Goal: Information Seeking & Learning: Learn about a topic

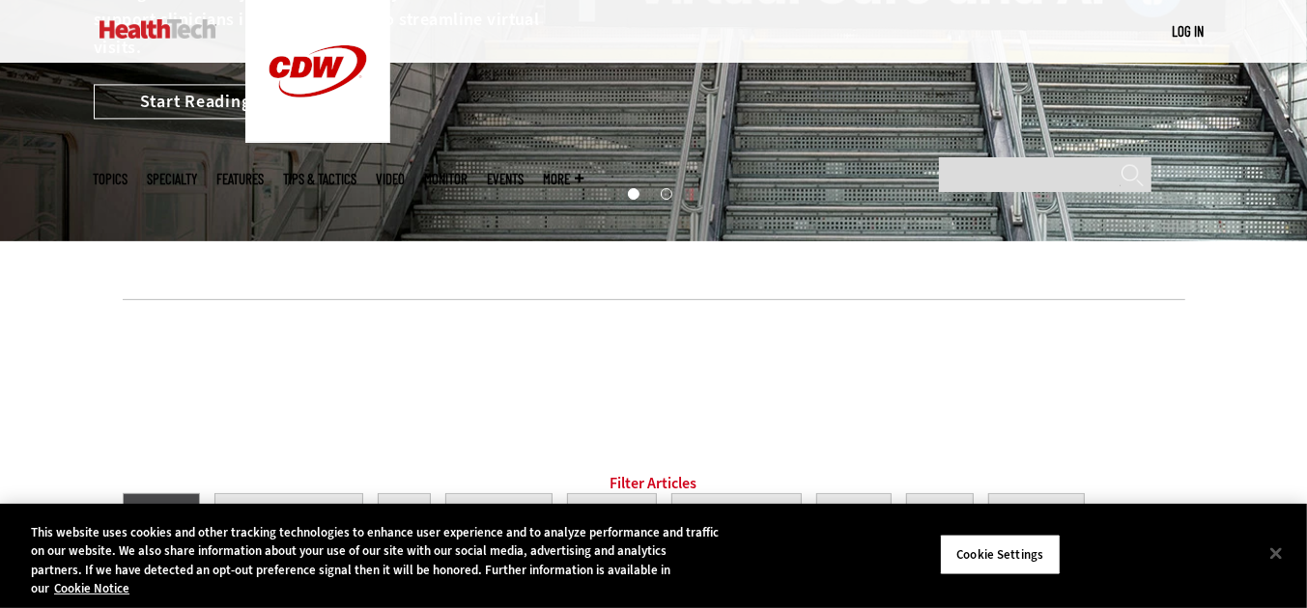
scroll to position [754, 0]
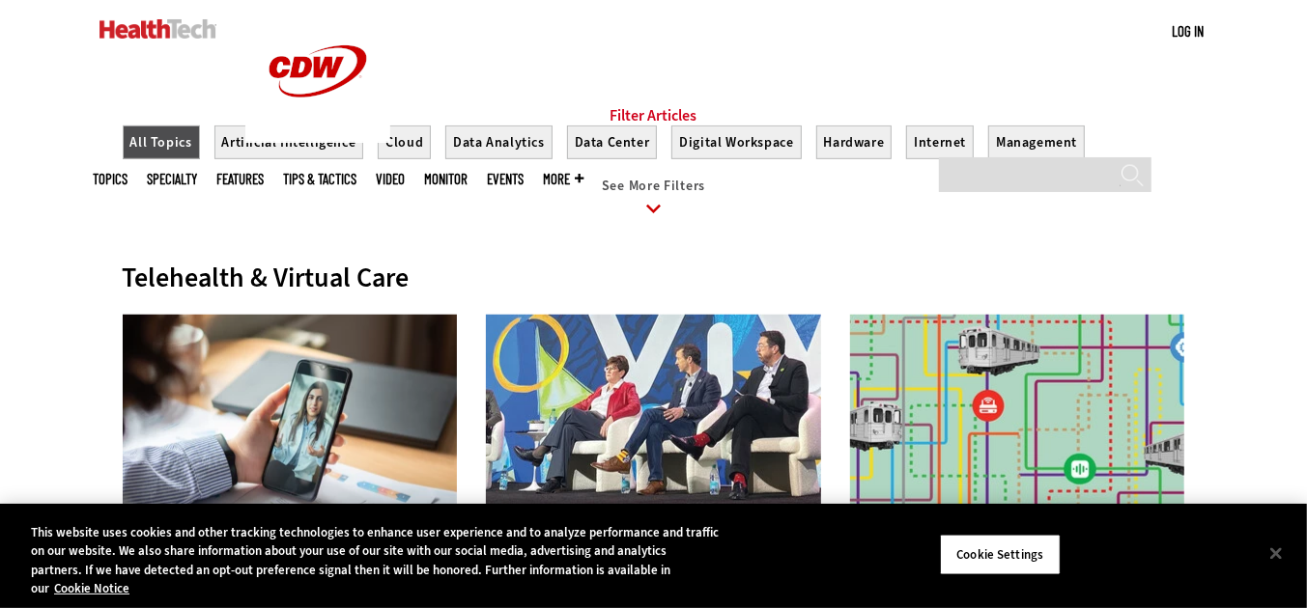
click at [656, 213] on icon at bounding box center [653, 209] width 14 height 9
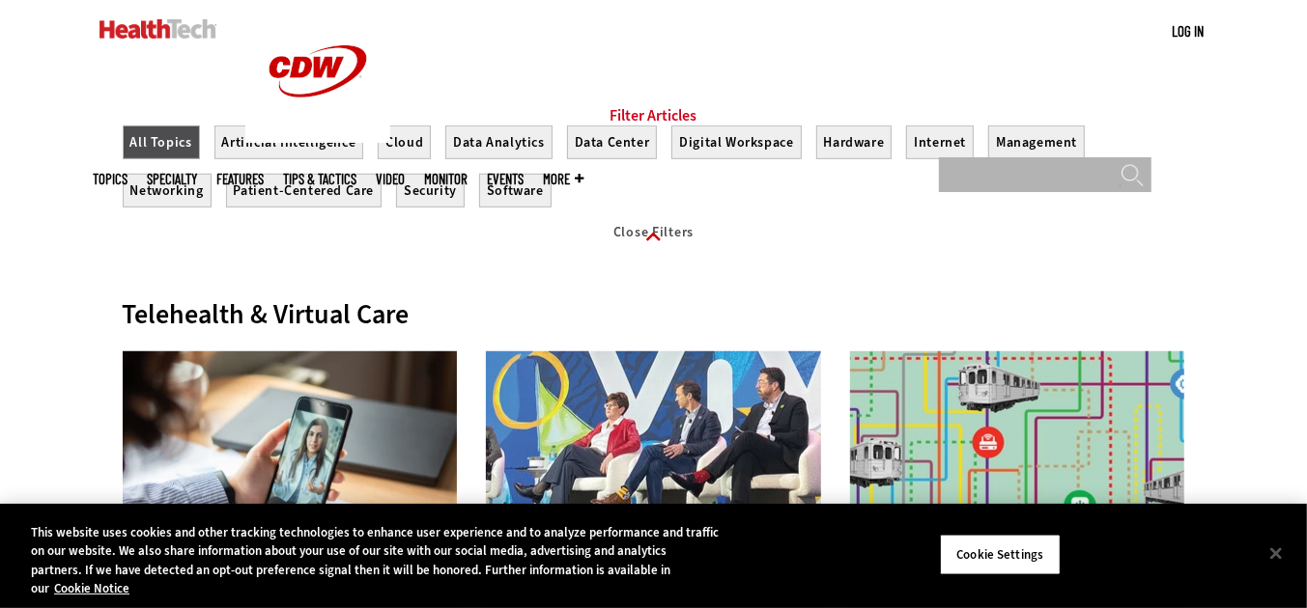
click at [1014, 157] on input "Search" at bounding box center [1045, 174] width 212 height 35
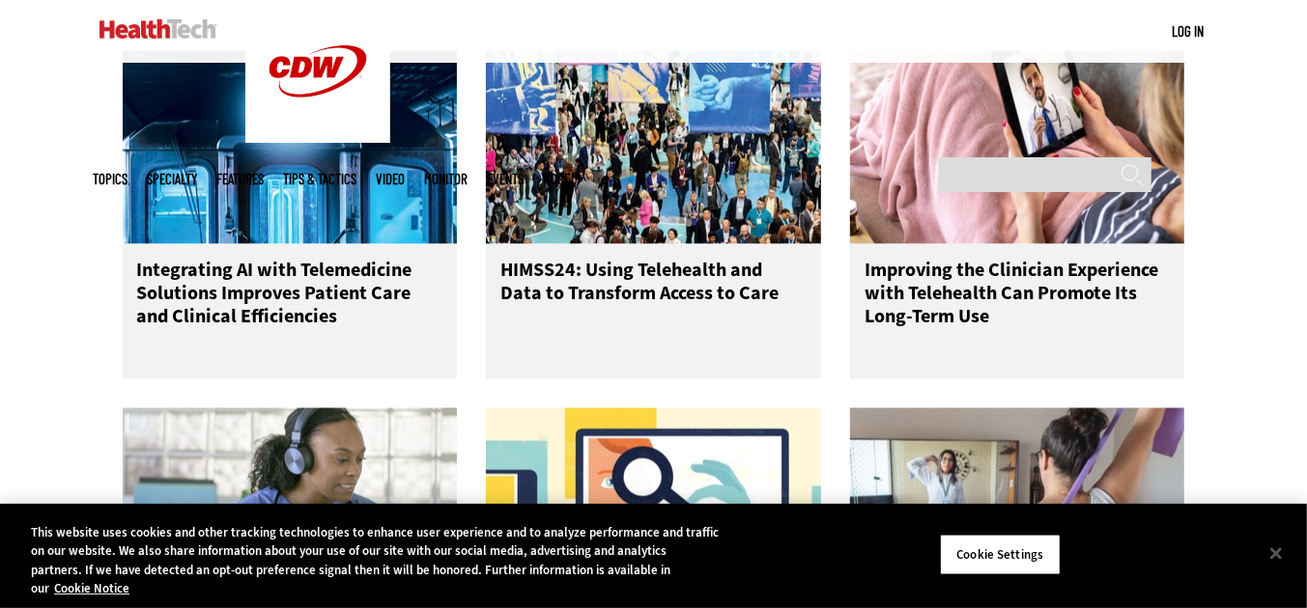
scroll to position [1640, 0]
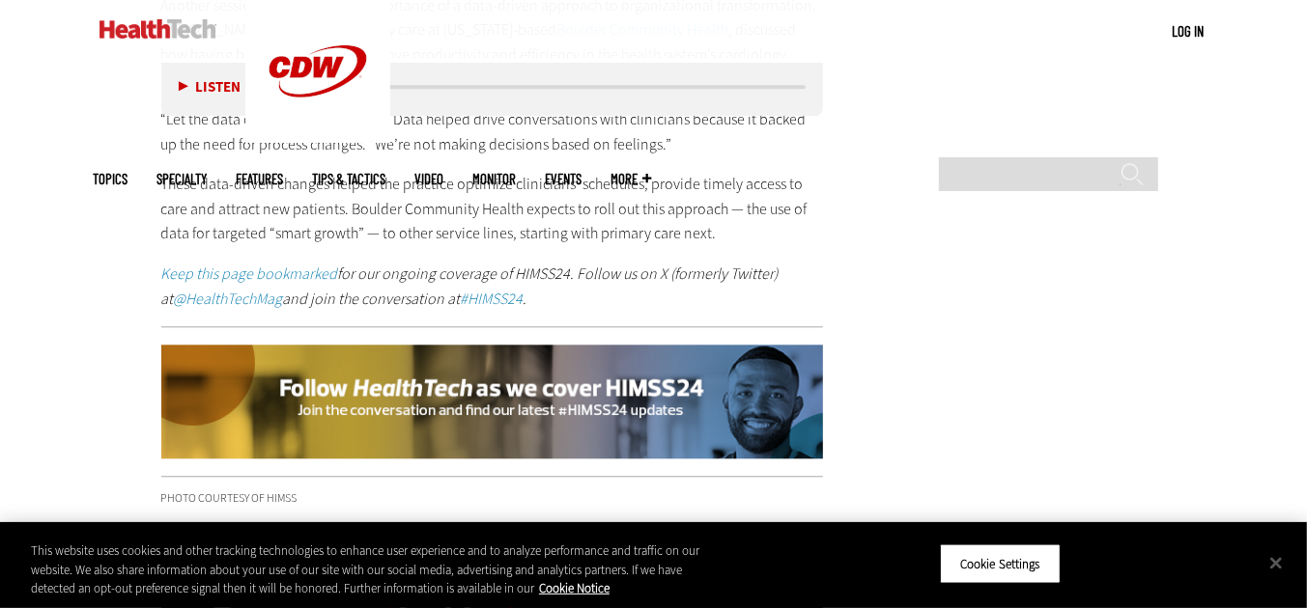
scroll to position [2994, 0]
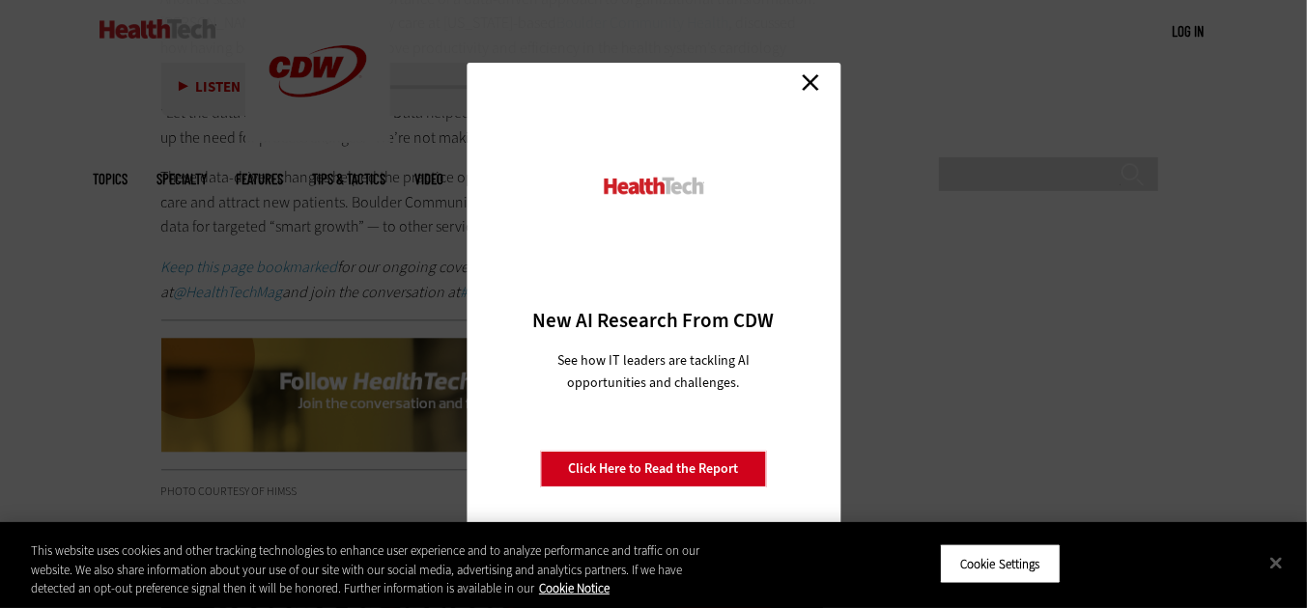
click at [809, 74] on link "Close" at bounding box center [810, 82] width 29 height 29
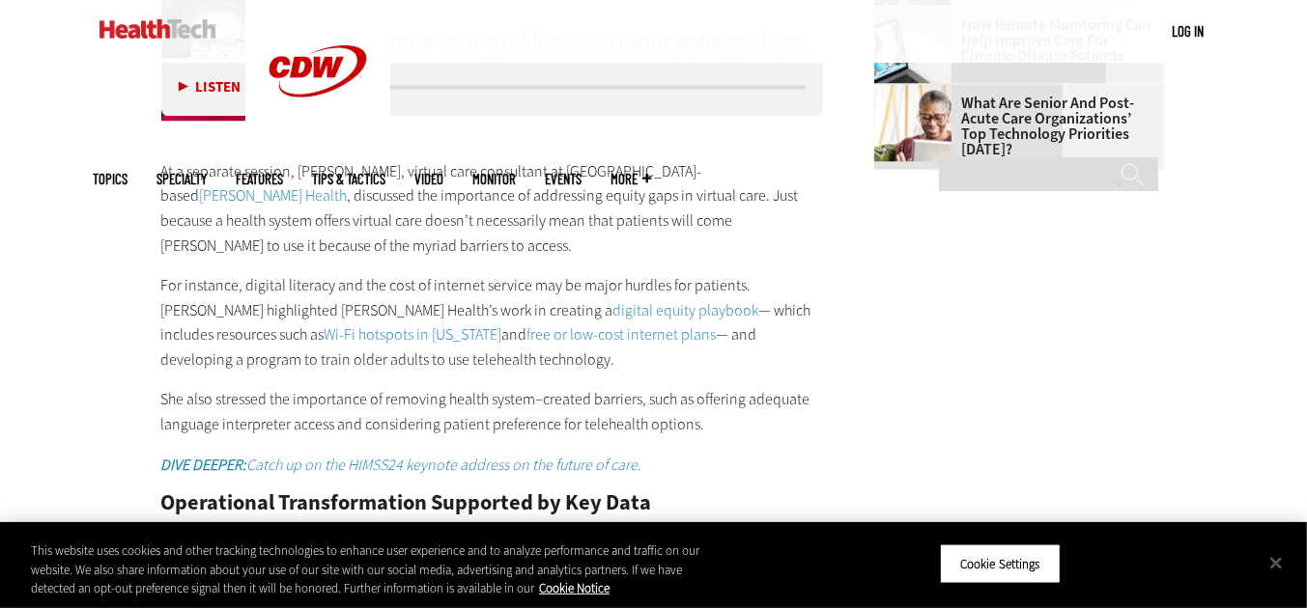
scroll to position [2359, 0]
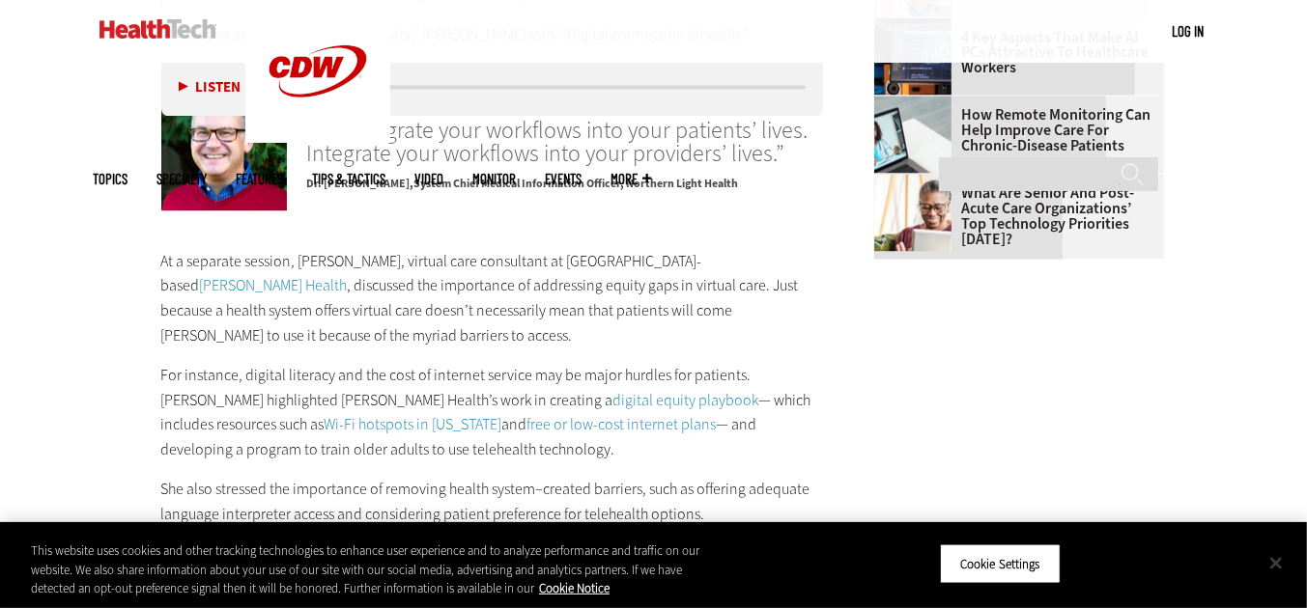
click at [1276, 554] on button "Close" at bounding box center [1276, 563] width 42 height 42
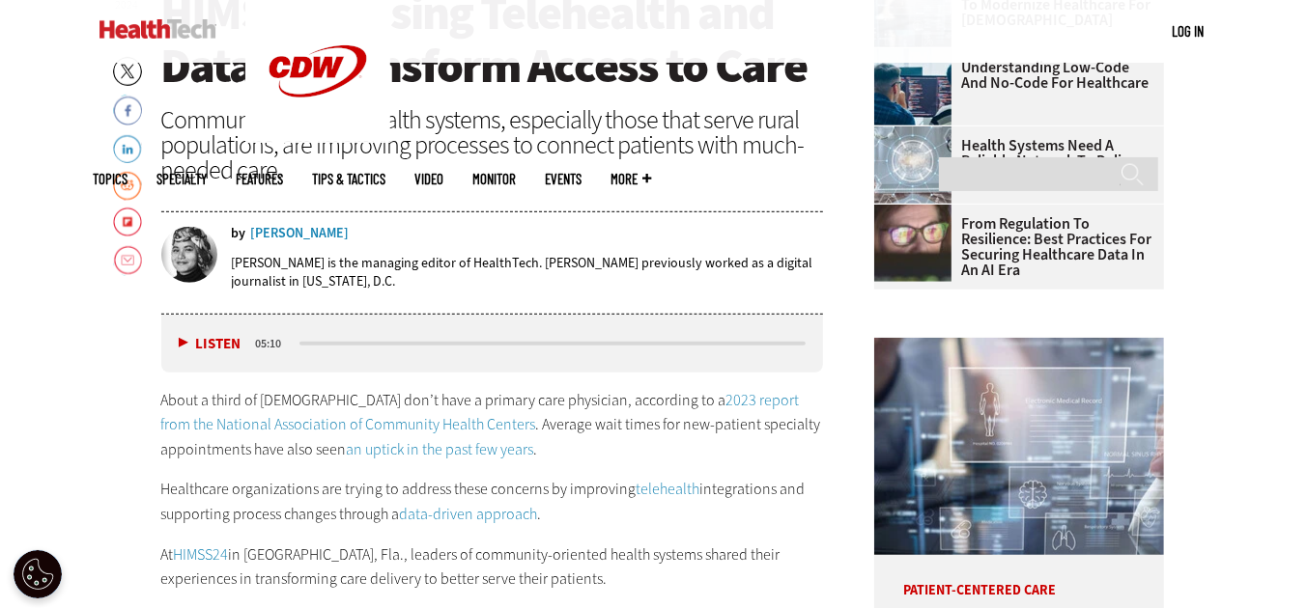
scroll to position [792, 0]
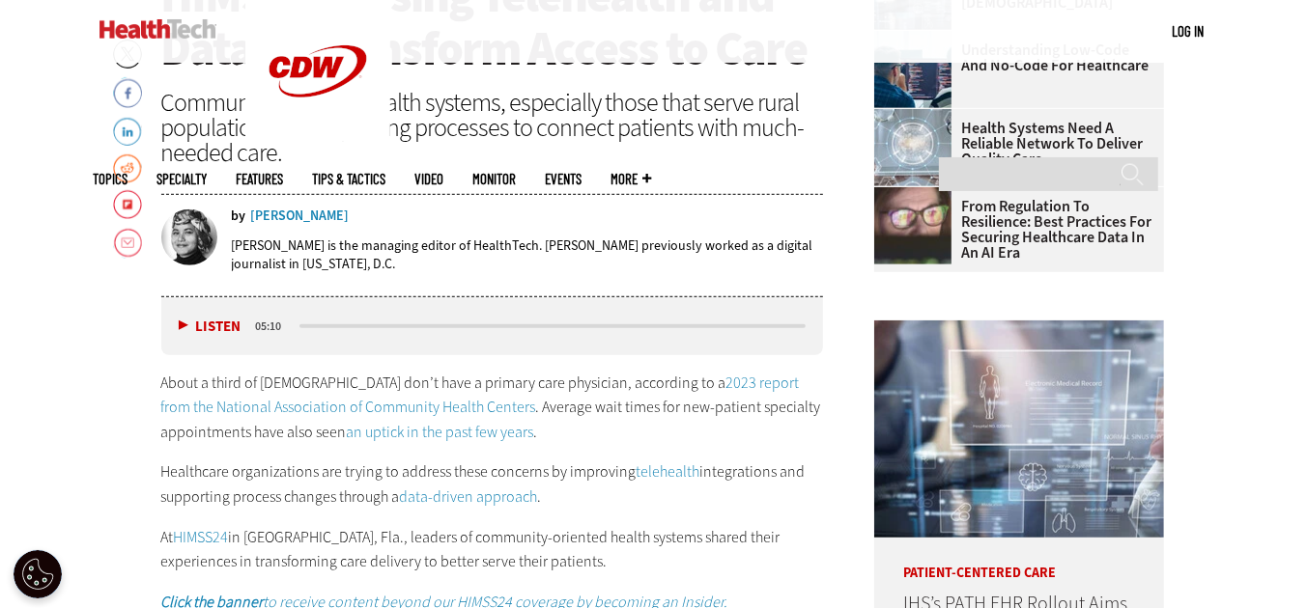
drag, startPoint x: 1319, startPoint y: 324, endPoint x: 1316, endPoint y: 136, distance: 187.4
